Goal: Find contact information: Find contact information

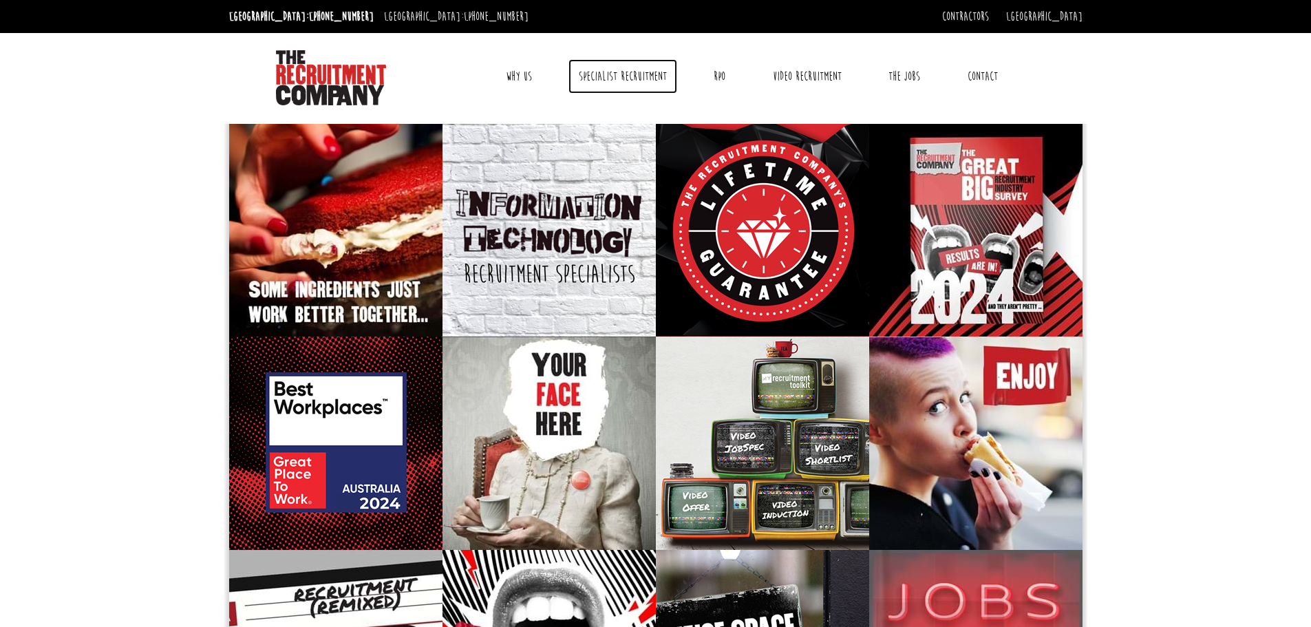
click at [636, 80] on link "Specialist Recruitment" at bounding box center [622, 76] width 109 height 34
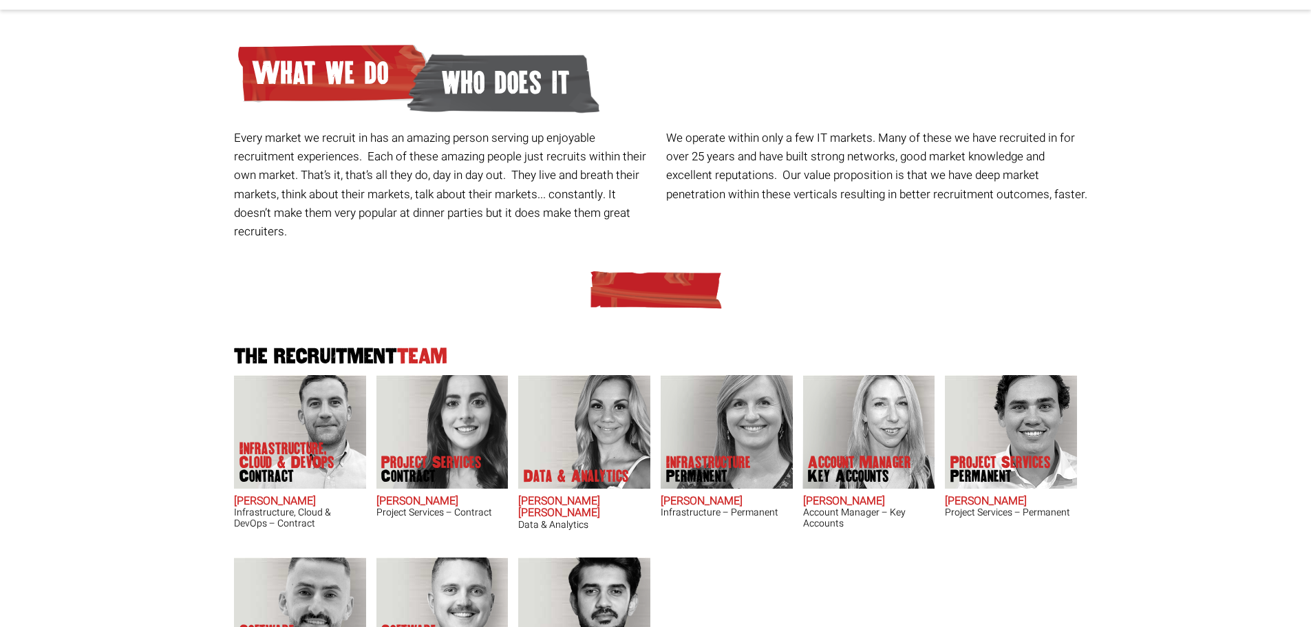
scroll to position [206, 0]
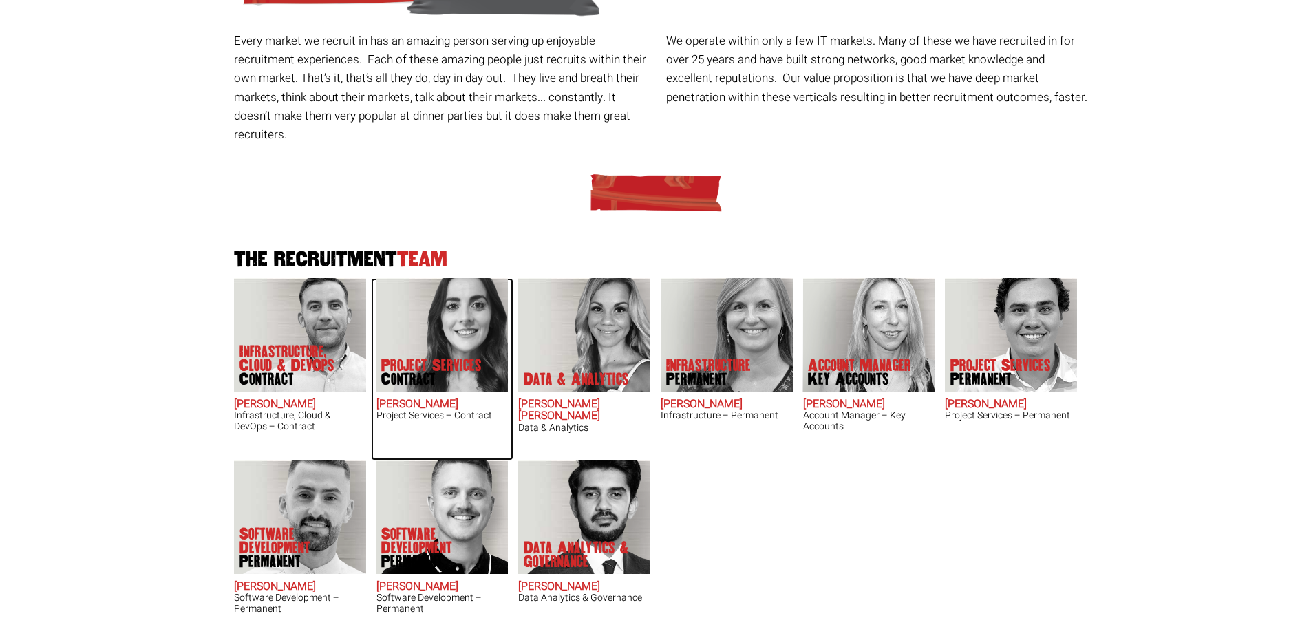
click at [437, 358] on p "Project Services Contract" at bounding box center [431, 372] width 100 height 28
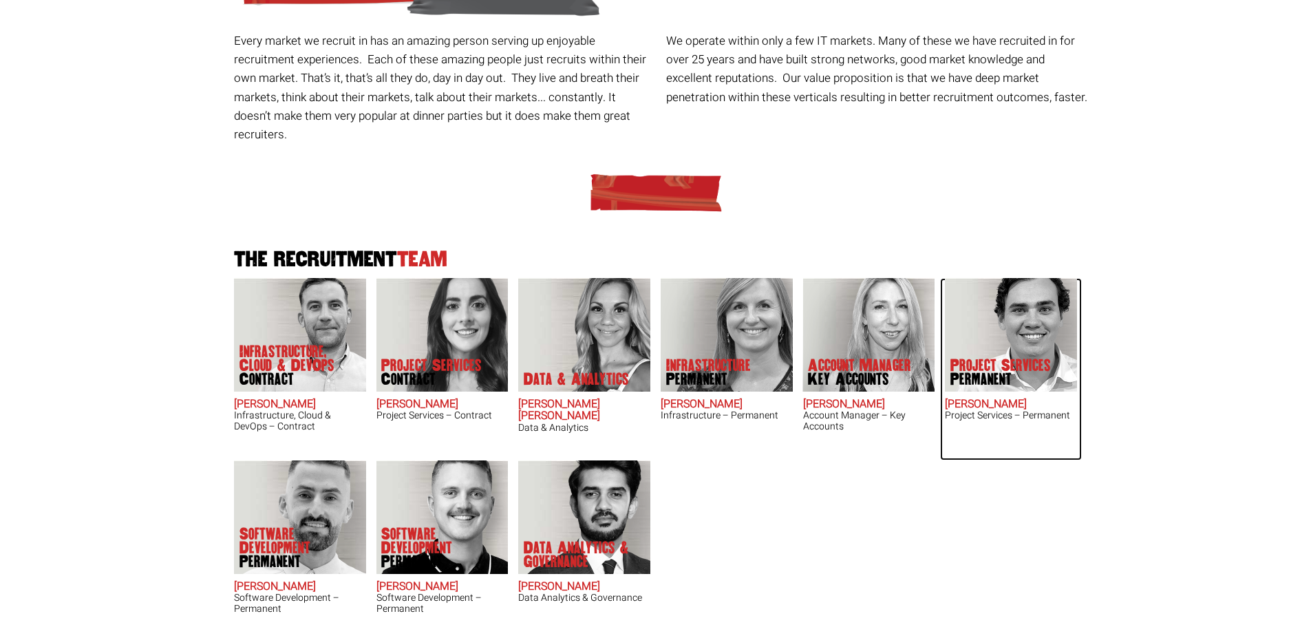
click at [1002, 334] on img at bounding box center [1011, 335] width 132 height 114
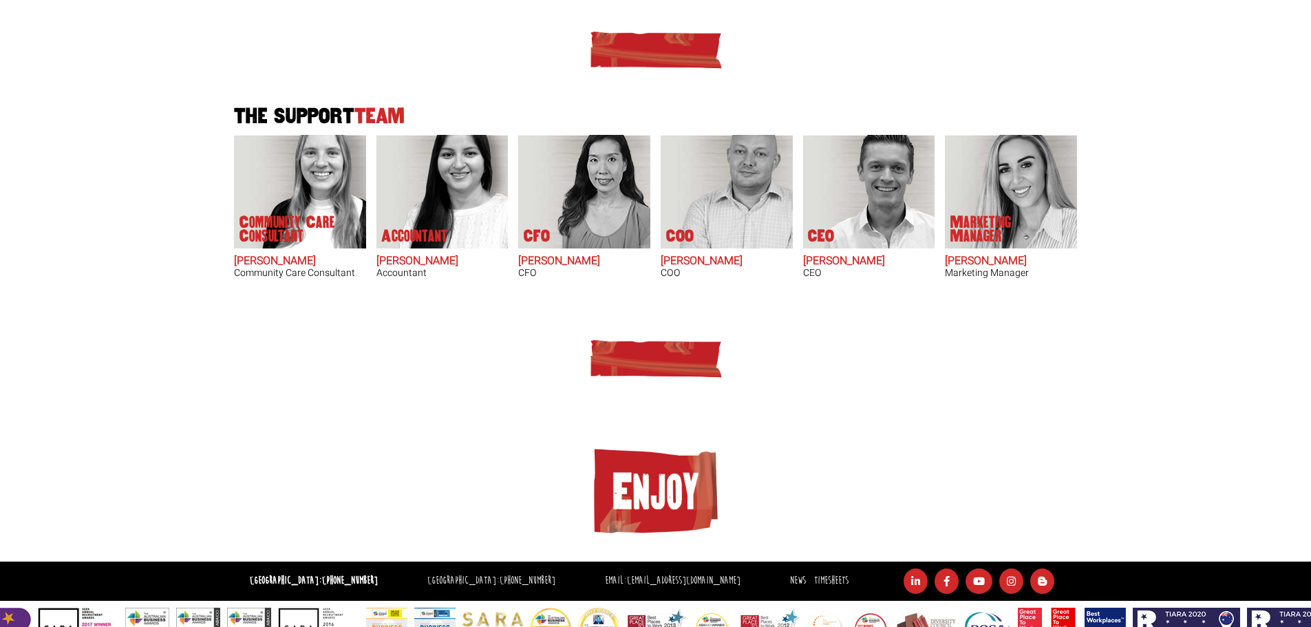
scroll to position [857, 0]
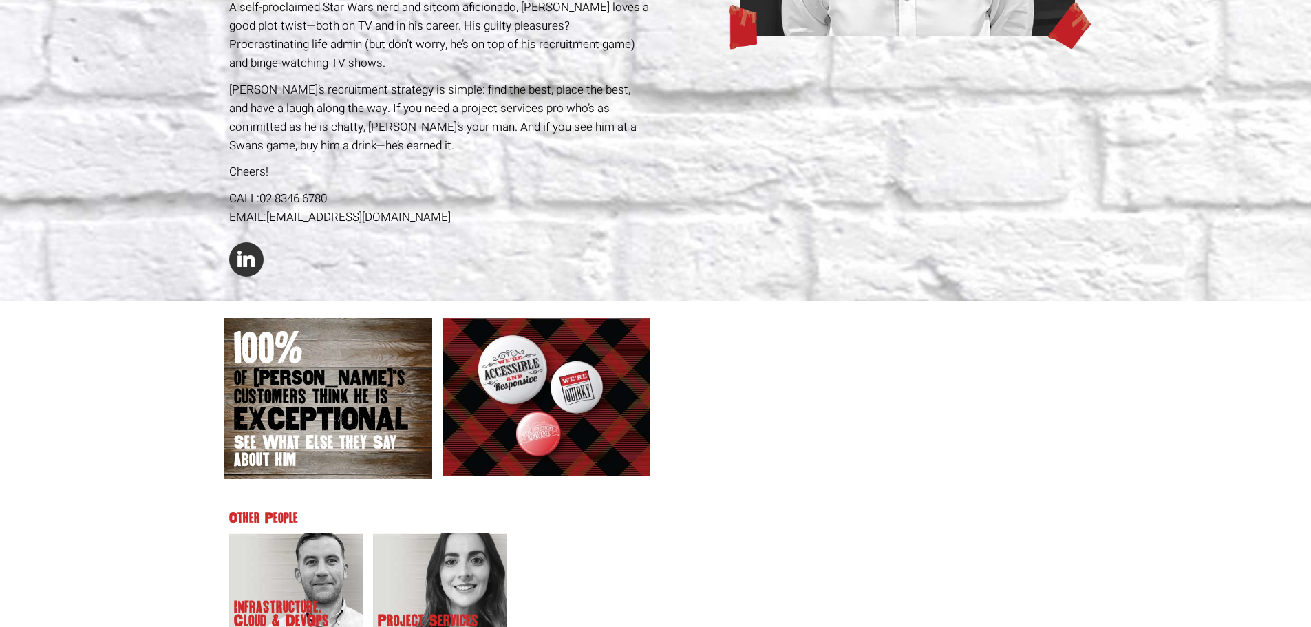
scroll to position [482, 0]
